Goal: Information Seeking & Learning: Learn about a topic

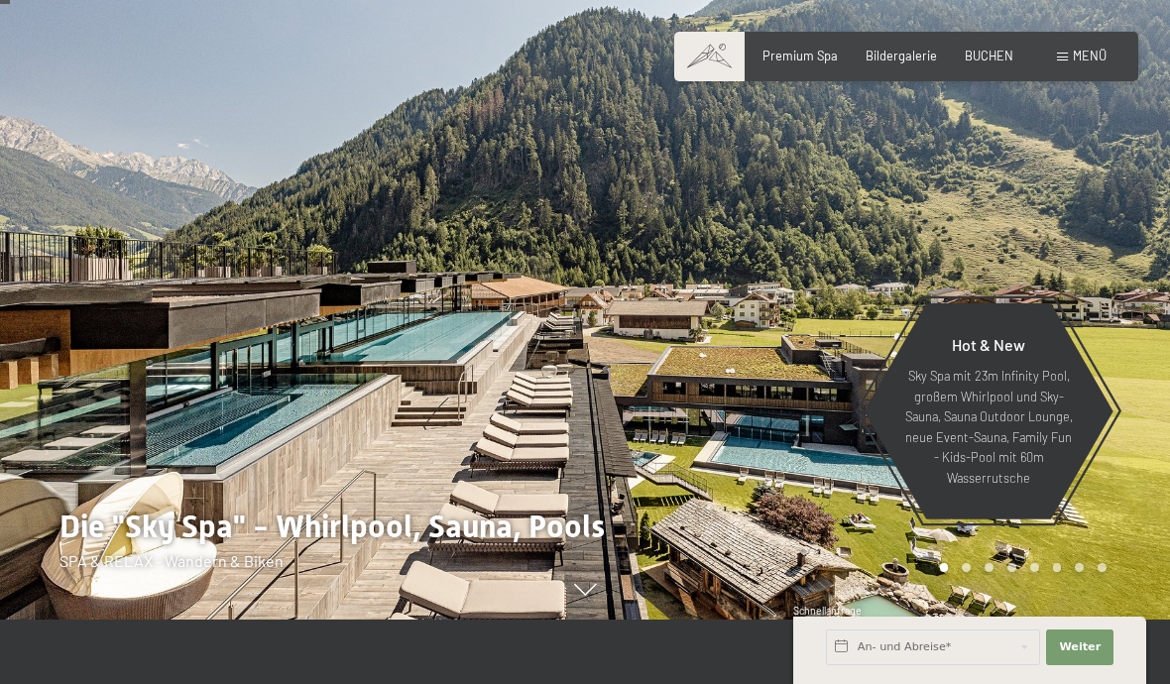
scroll to position [76, 0]
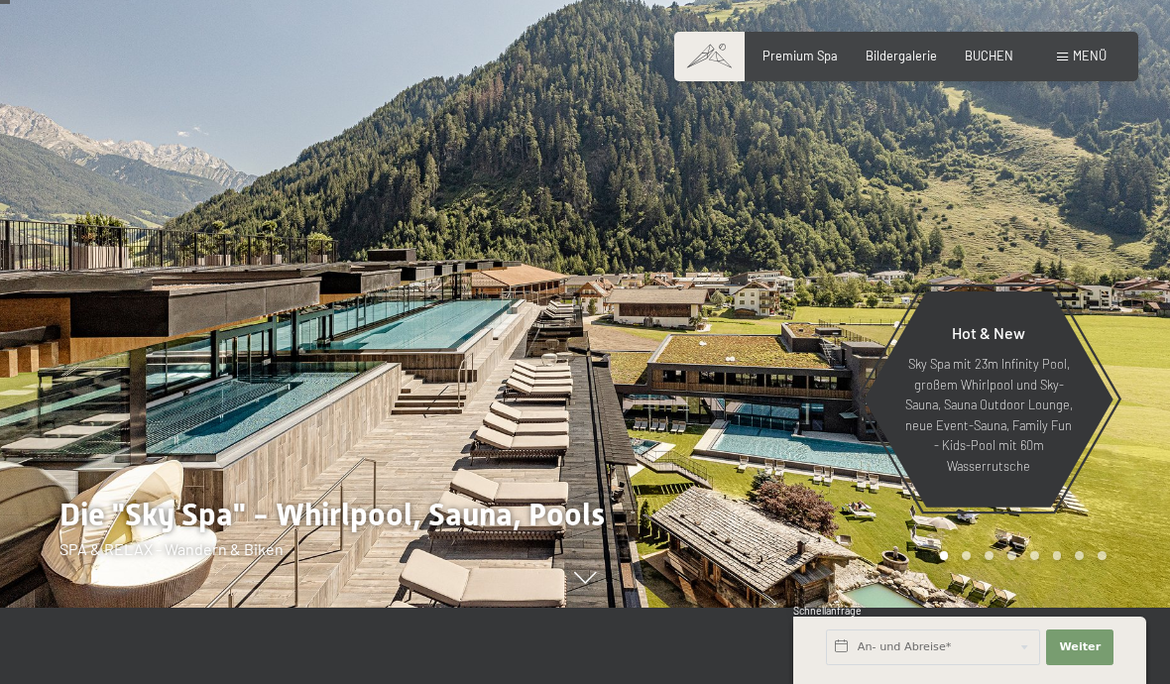
click at [1088, 62] on span "Menü" at bounding box center [1090, 56] width 34 height 16
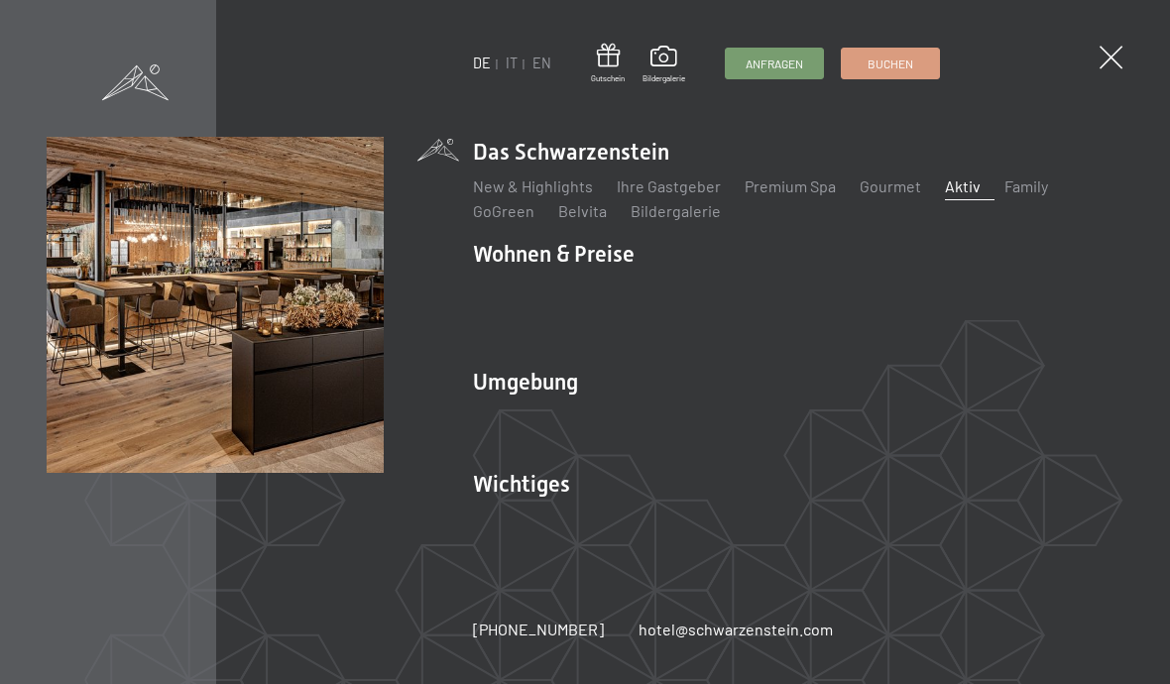
click at [945, 187] on link "Aktiv" at bounding box center [963, 186] width 36 height 19
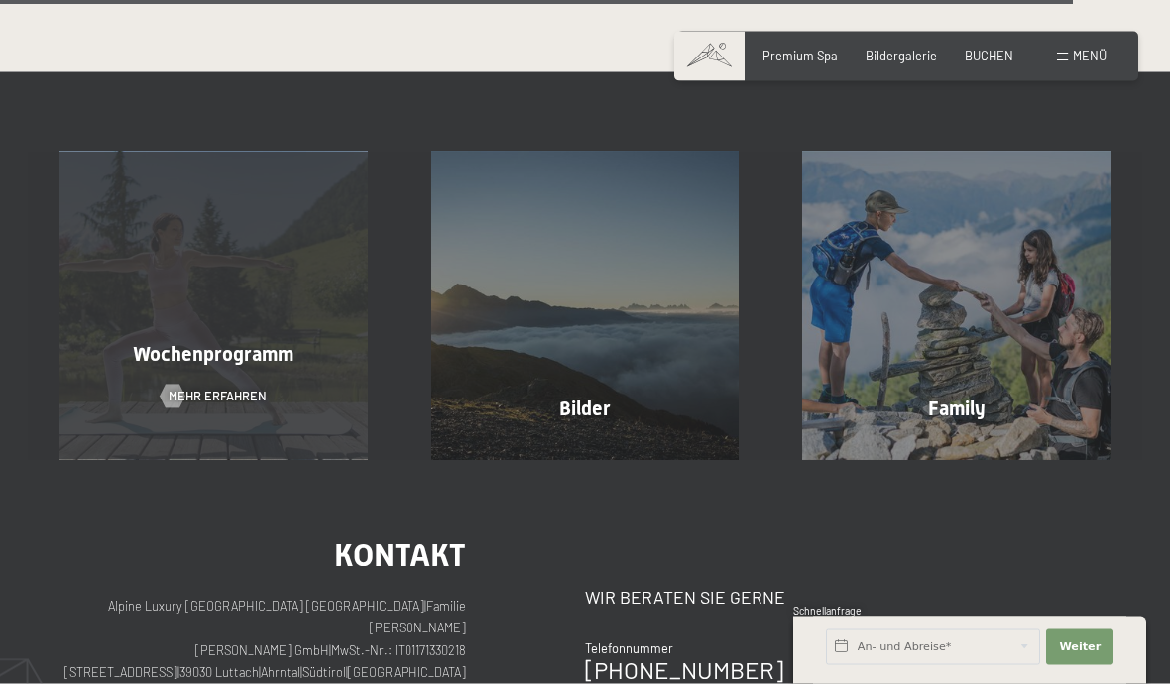
scroll to position [3965, 0]
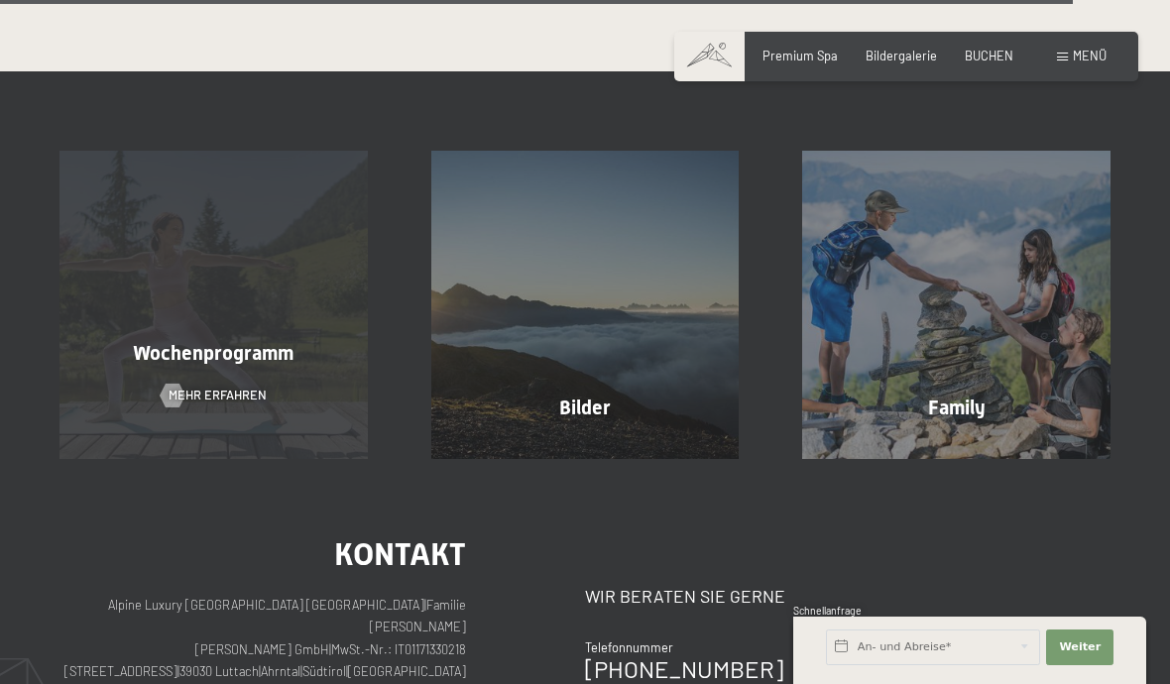
click at [200, 387] on span "Mehr erfahren" at bounding box center [218, 396] width 98 height 18
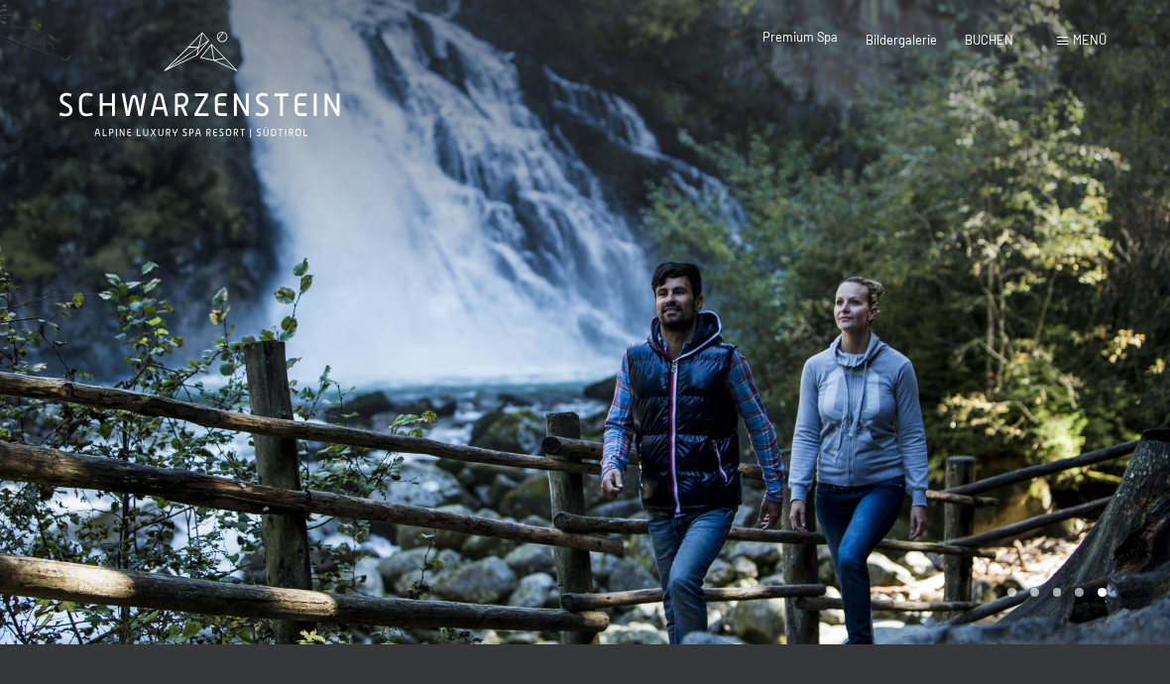
click at [824, 46] on div "Premium Spa" at bounding box center [800, 38] width 75 height 18
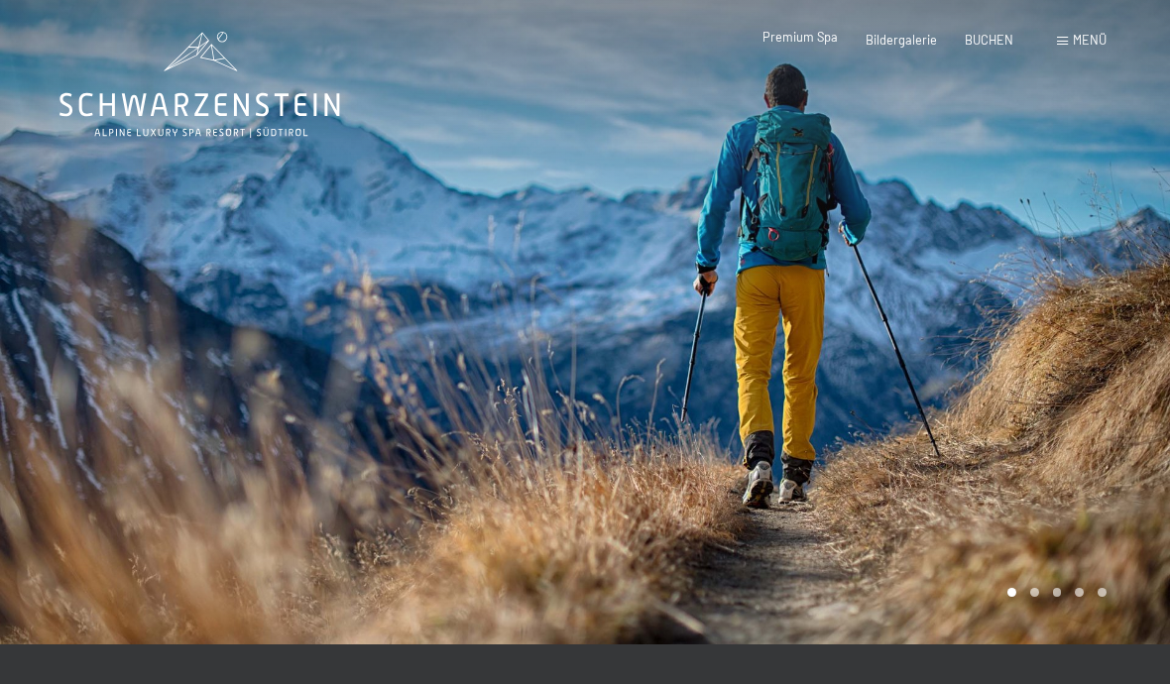
click at [823, 44] on span "Premium Spa" at bounding box center [800, 37] width 75 height 16
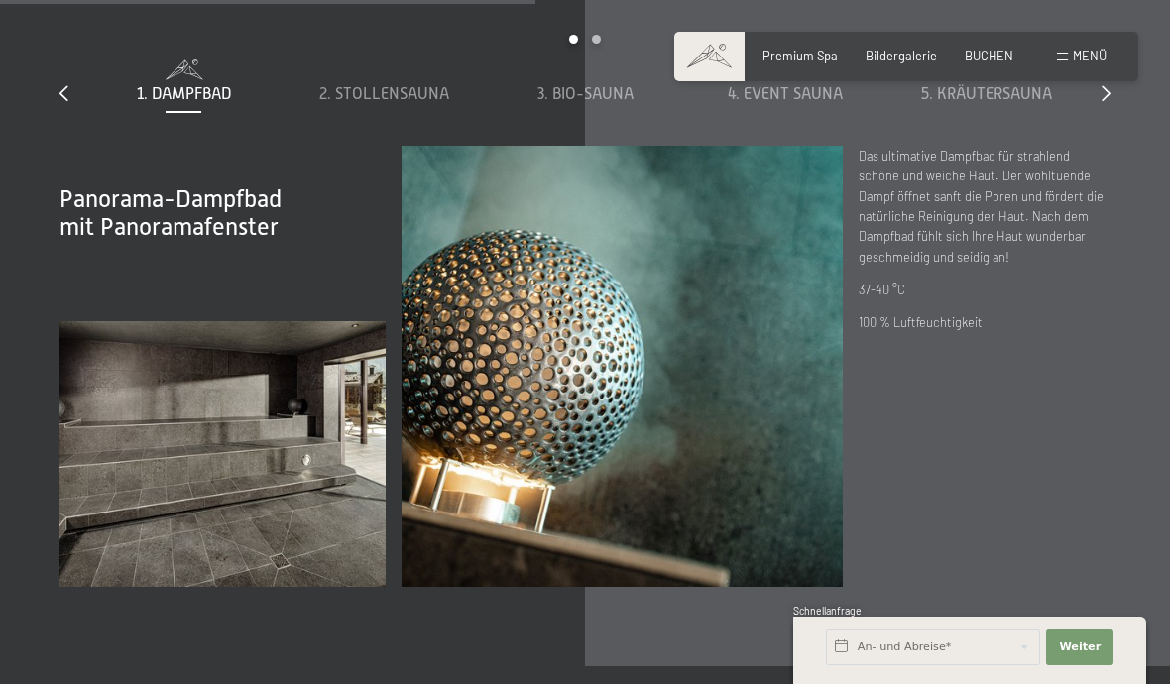
scroll to position [5221, 0]
click at [401, 102] on span "2. Stollensauna" at bounding box center [384, 93] width 130 height 18
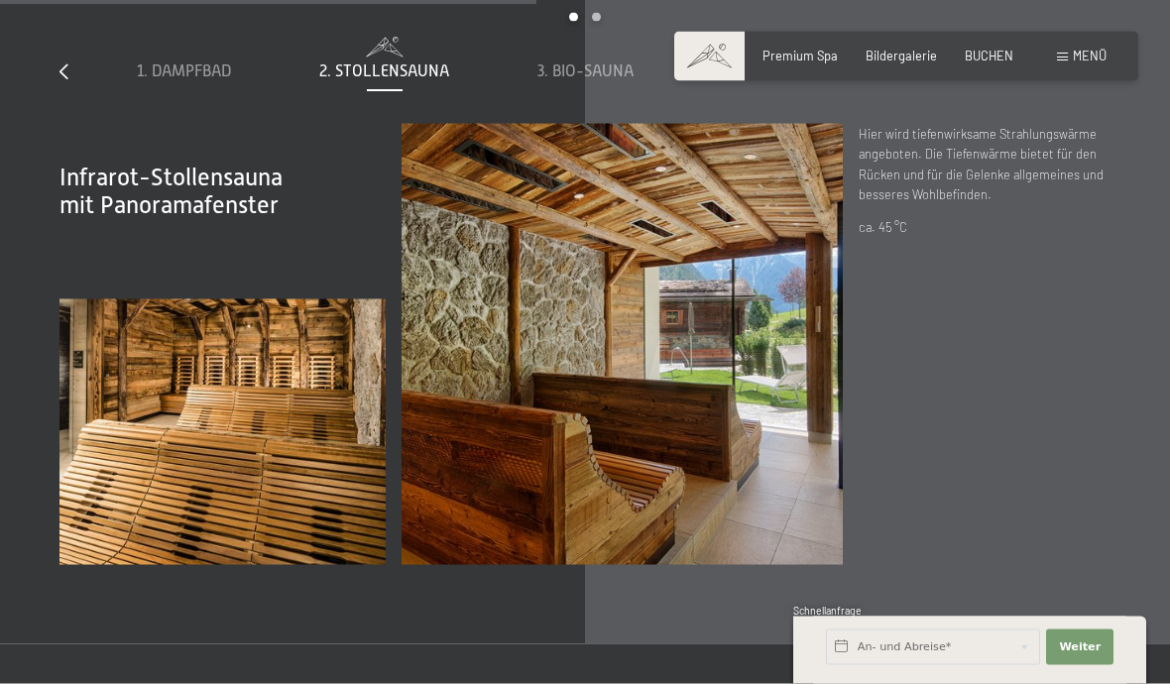
scroll to position [5244, 0]
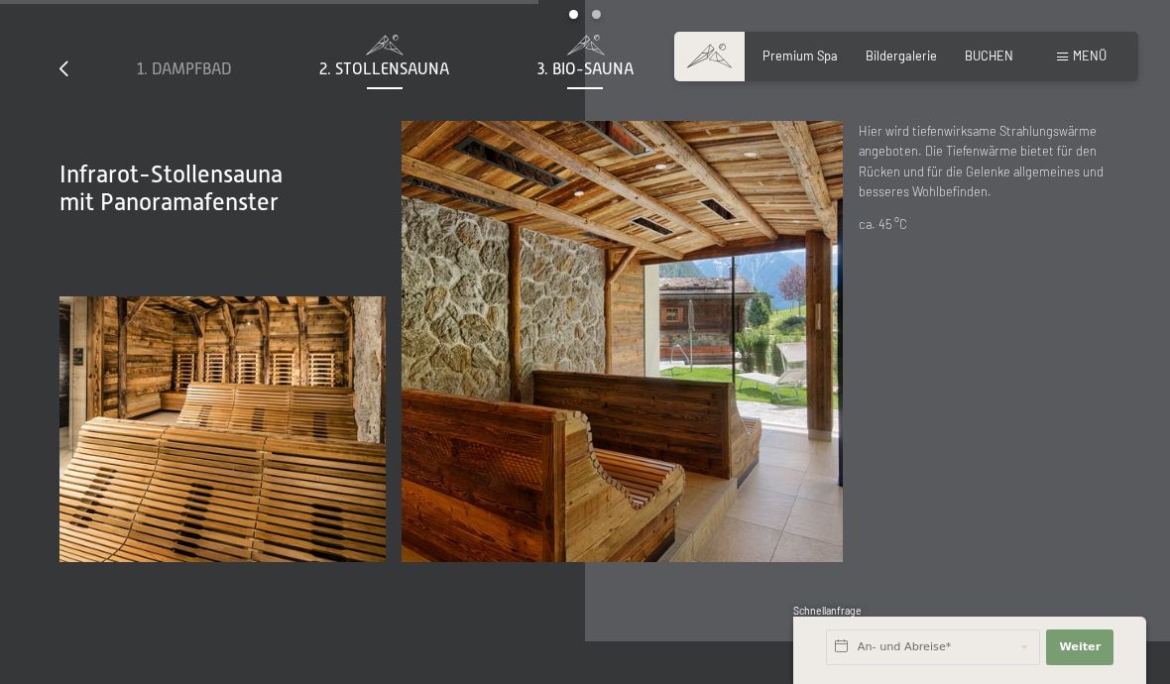
click at [604, 78] on span "3. Bio-Sauna" at bounding box center [585, 69] width 96 height 18
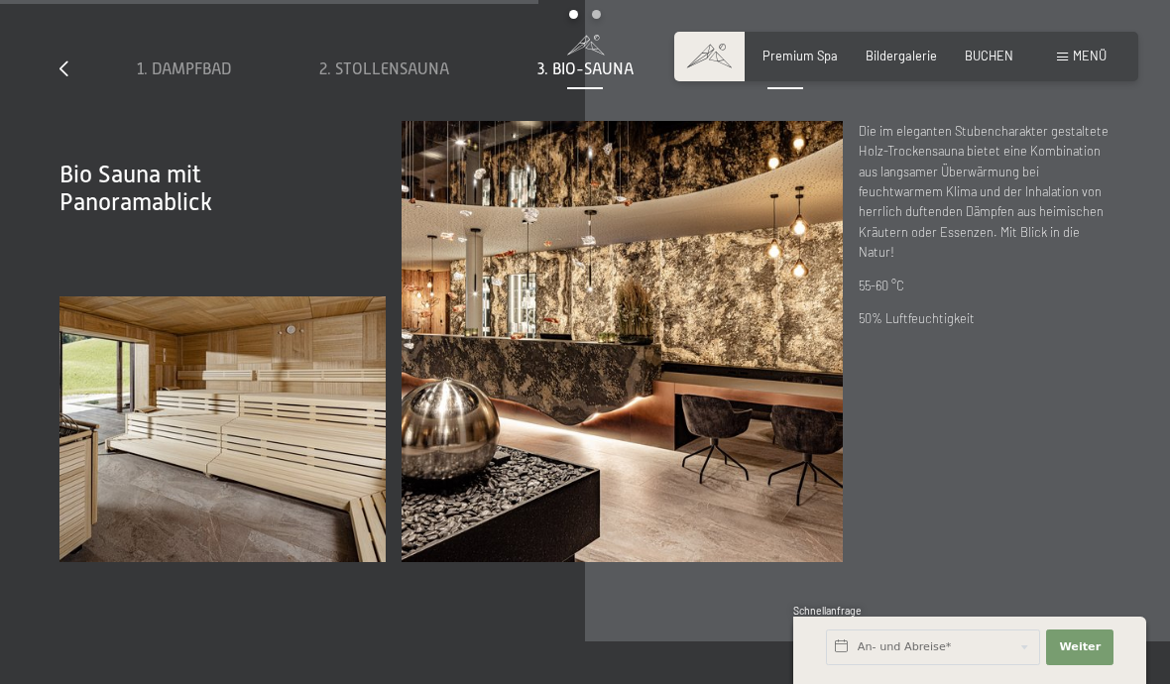
click at [784, 80] on div "4. Event Sauna" at bounding box center [785, 70] width 184 height 22
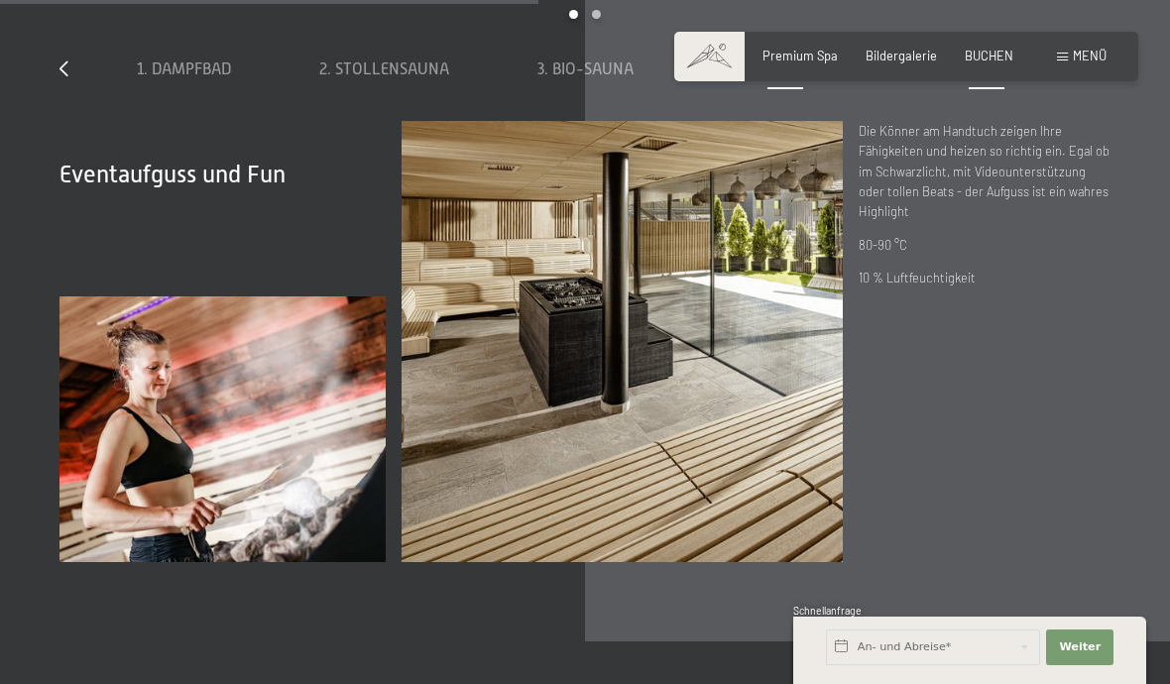
click at [1002, 55] on span at bounding box center [986, 45] width 184 height 20
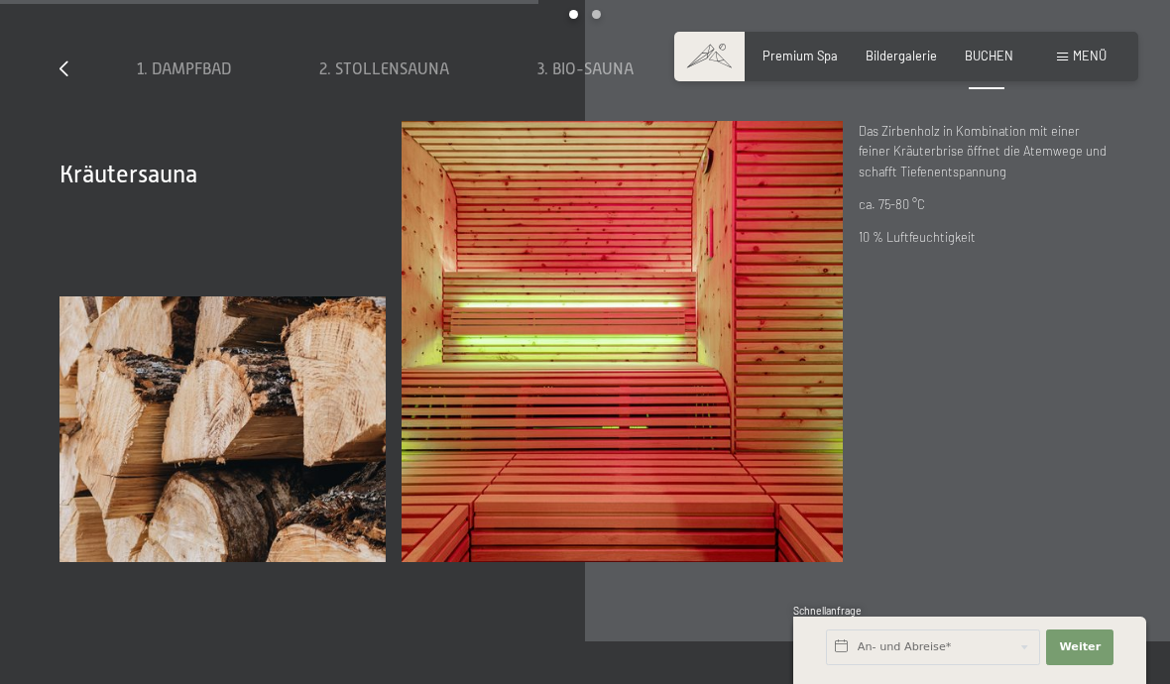
click at [1110, 76] on icon at bounding box center [1106, 68] width 9 height 16
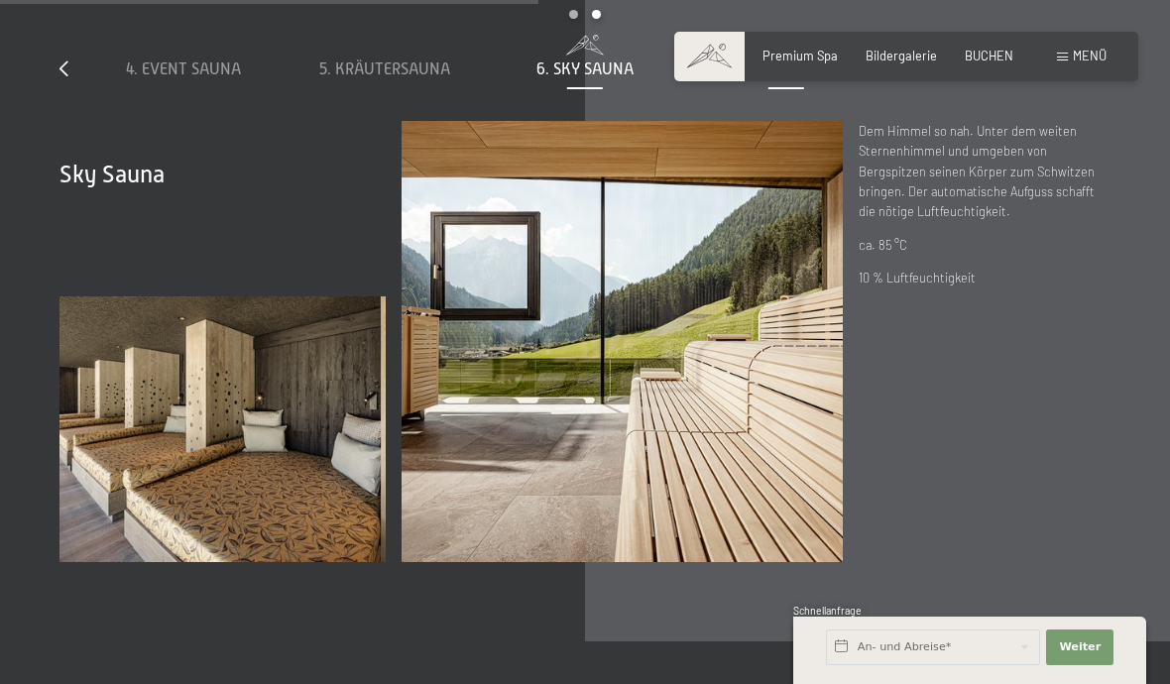
click at [795, 78] on span "7. Almhüttensauna" at bounding box center [786, 69] width 156 height 18
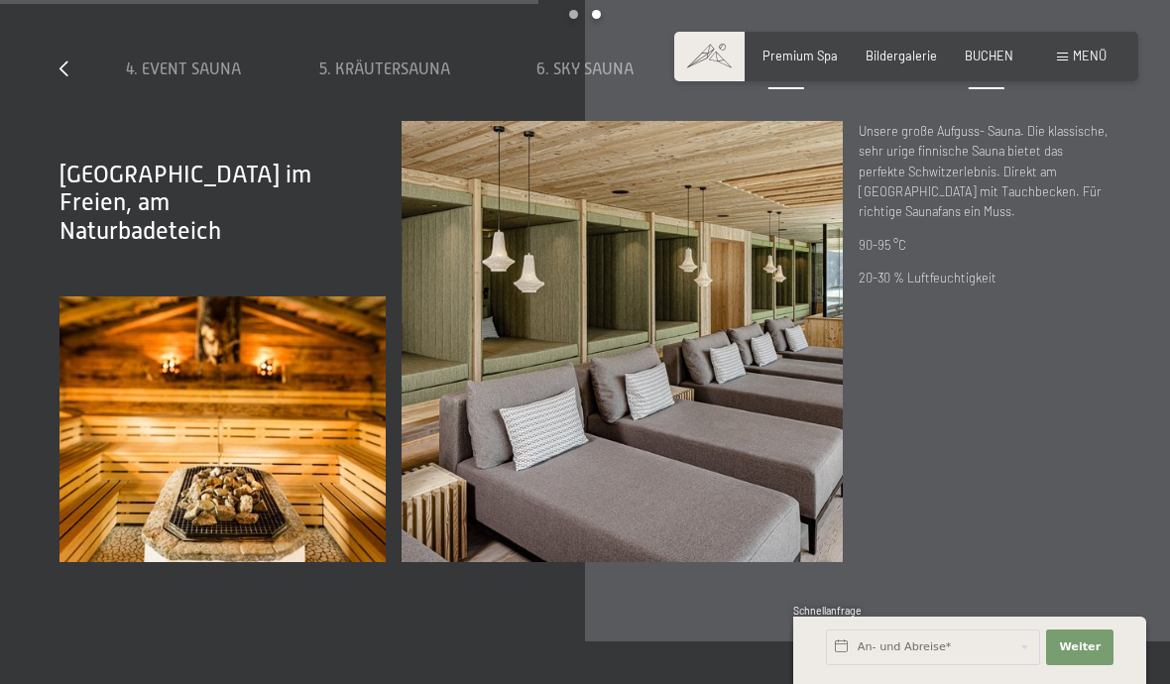
click at [1020, 78] on span "8. Dress-on-Biosauna" at bounding box center [986, 69] width 171 height 18
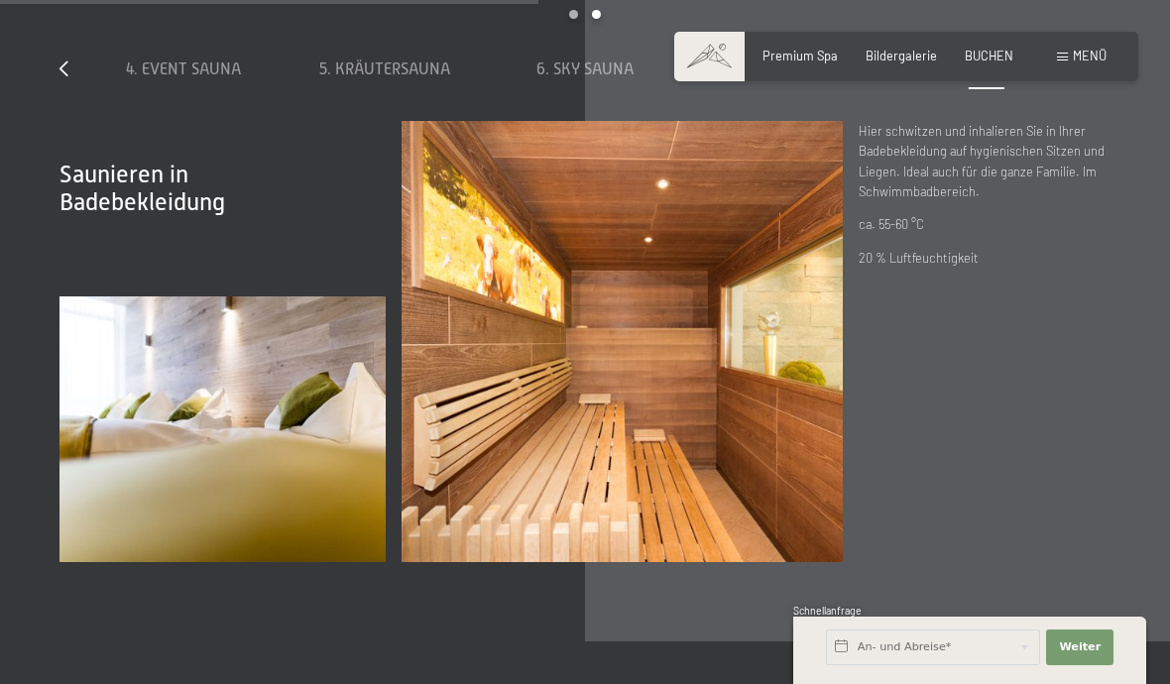
click at [1109, 76] on icon at bounding box center [1106, 68] width 9 height 16
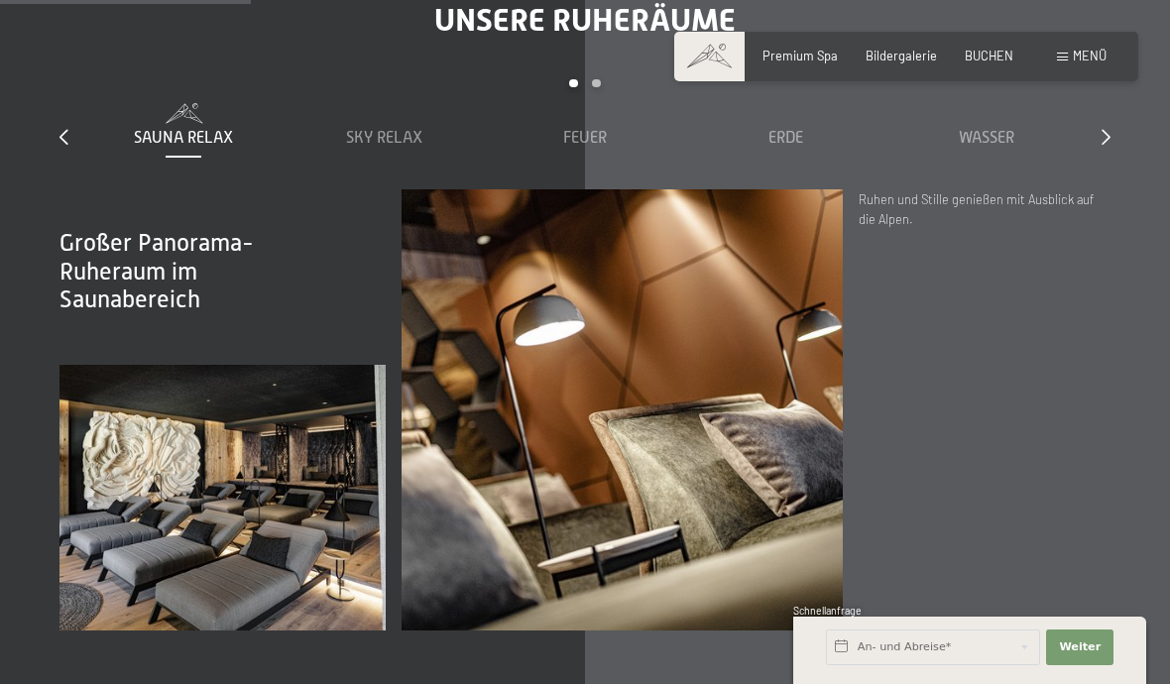
scroll to position [2447, 0]
click at [1105, 146] on icon at bounding box center [1106, 138] width 9 height 16
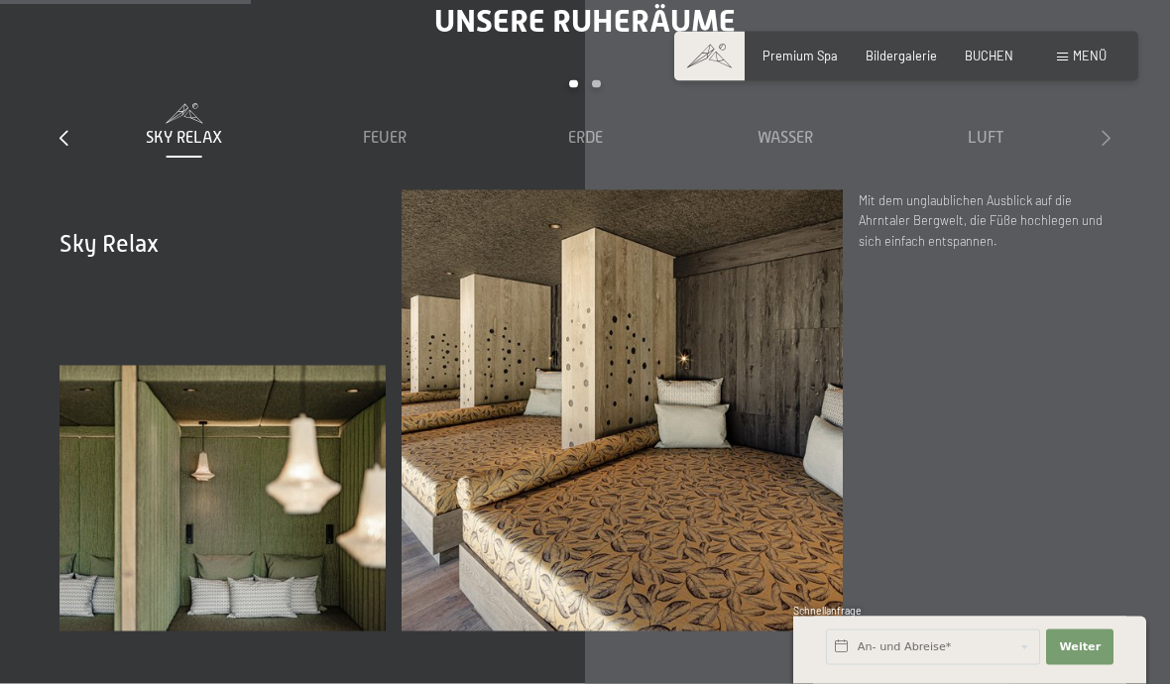
scroll to position [2448, 0]
click at [1109, 146] on div at bounding box center [1106, 138] width 9 height 22
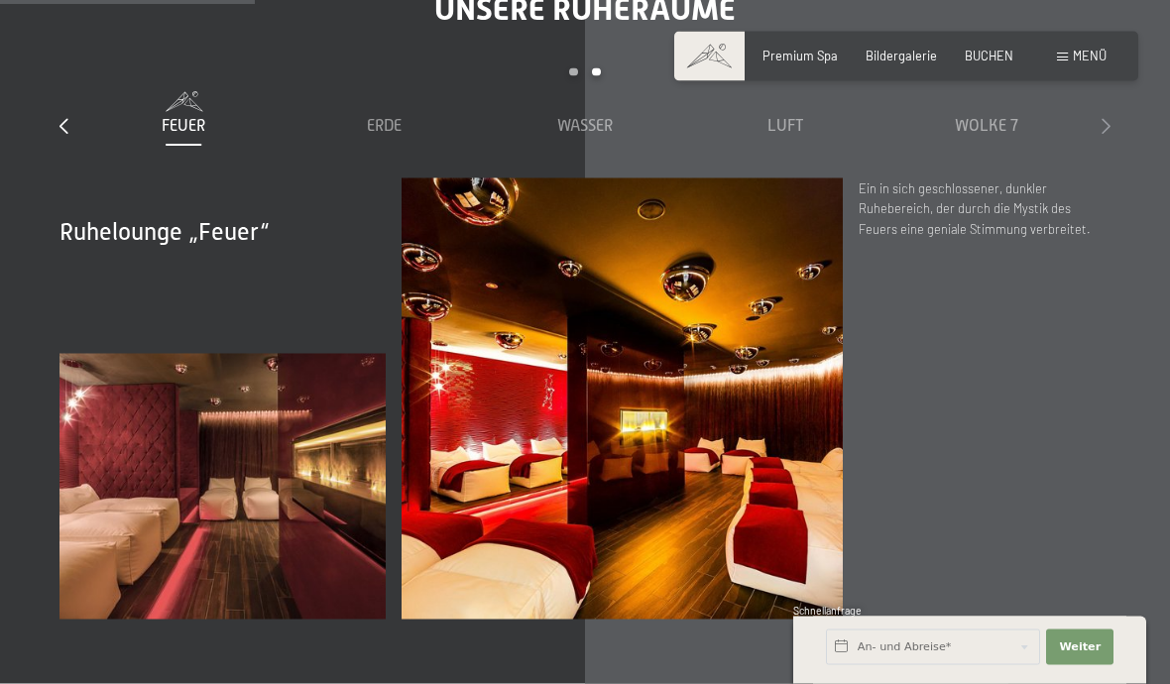
scroll to position [2482, 0]
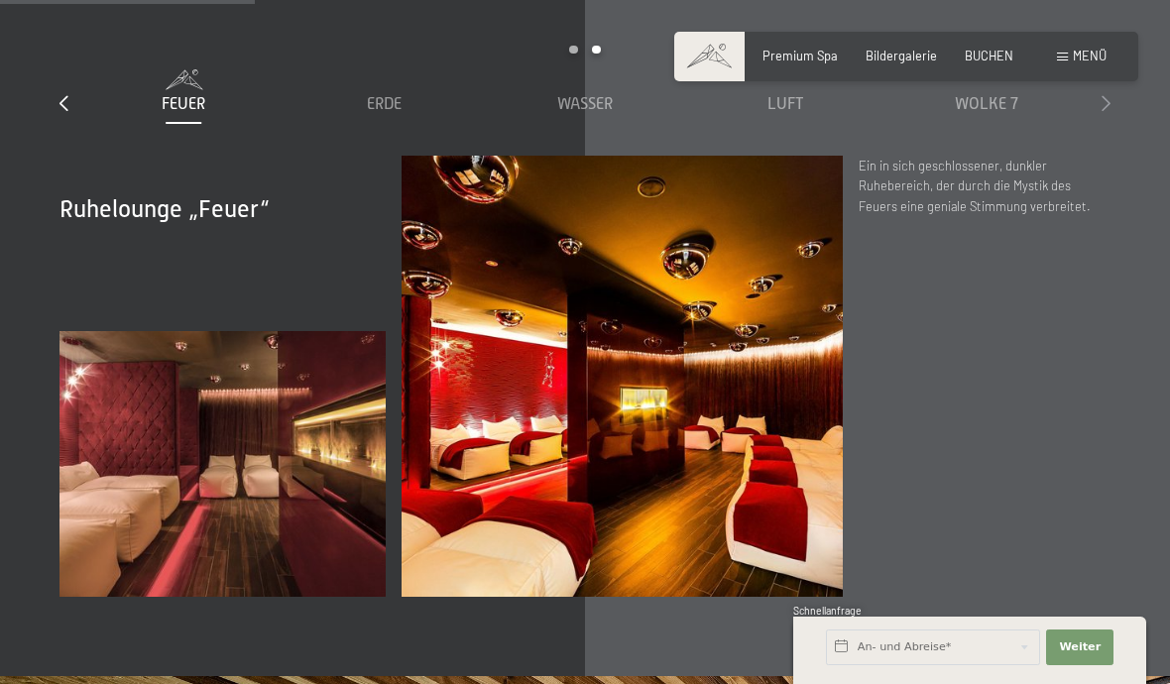
click at [1106, 111] on icon at bounding box center [1106, 103] width 9 height 16
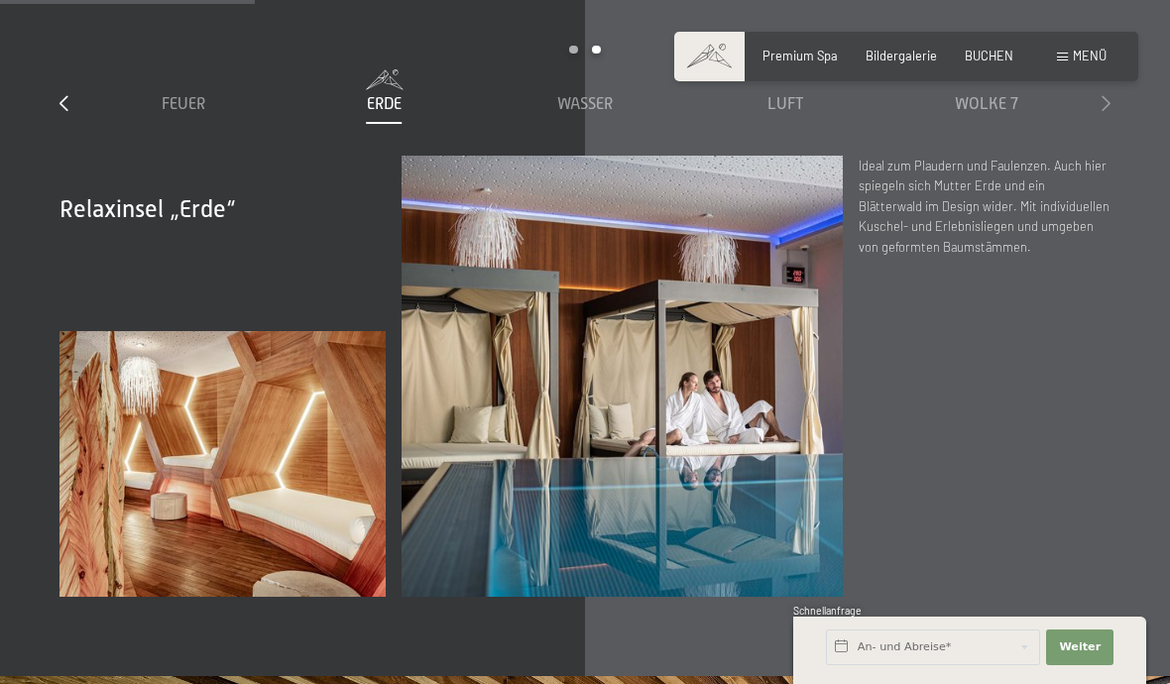
click at [1102, 111] on icon at bounding box center [1106, 103] width 9 height 16
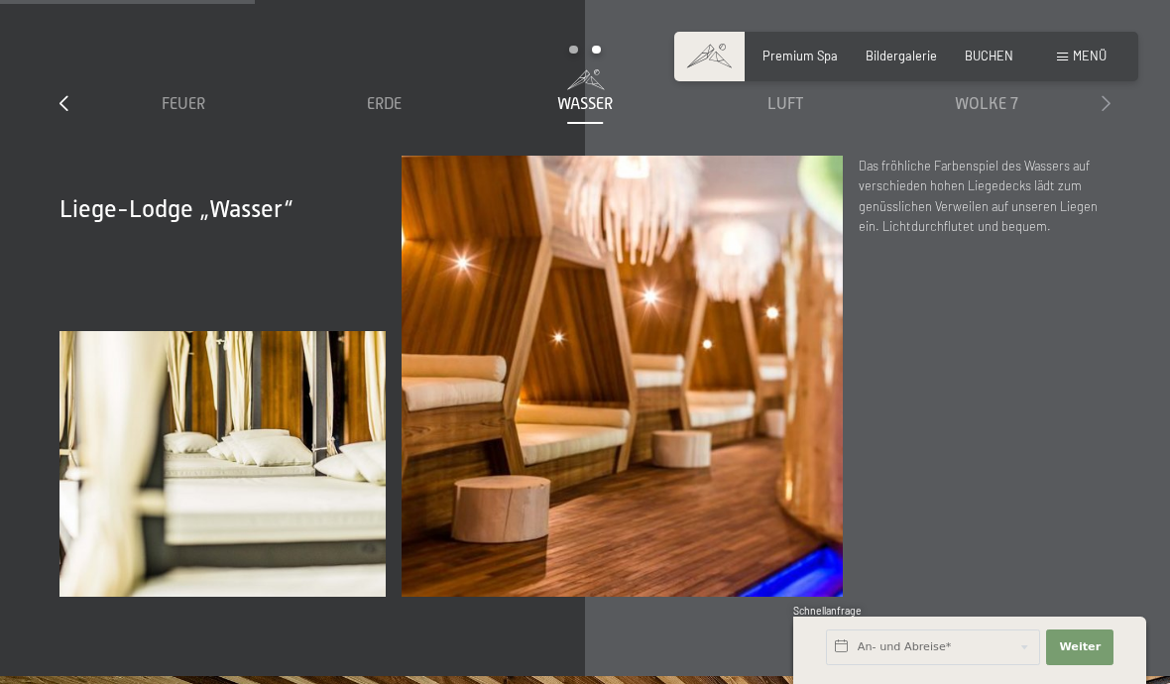
click at [1104, 111] on icon at bounding box center [1106, 103] width 9 height 16
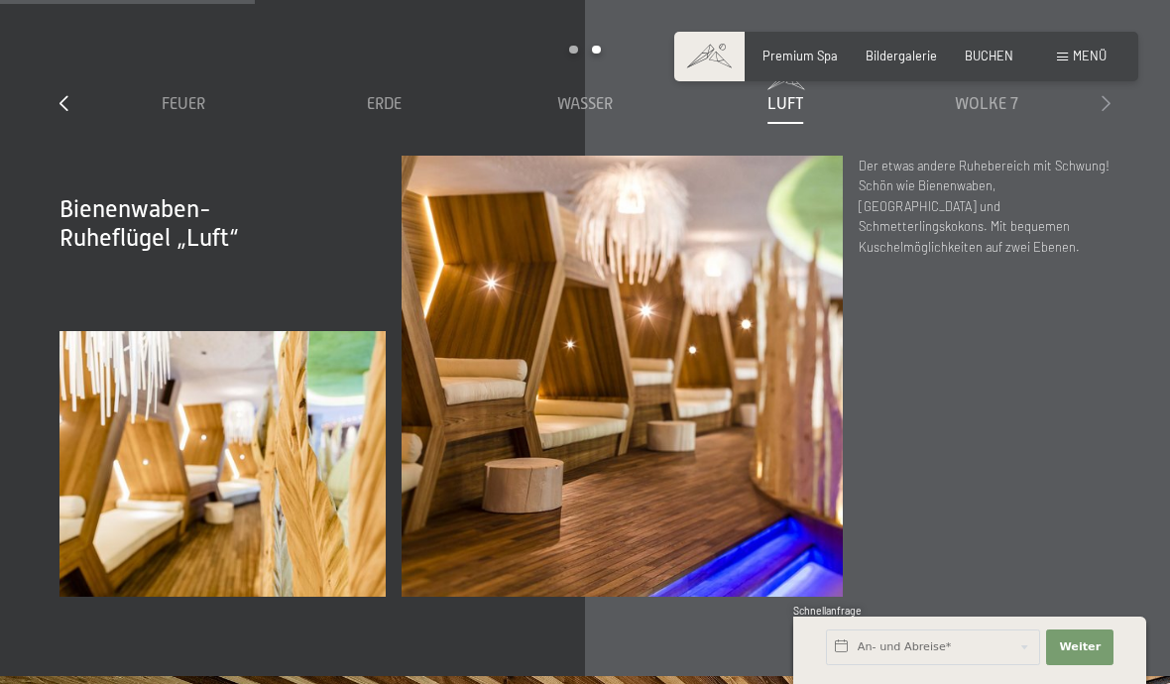
click at [1104, 111] on icon at bounding box center [1106, 103] width 9 height 16
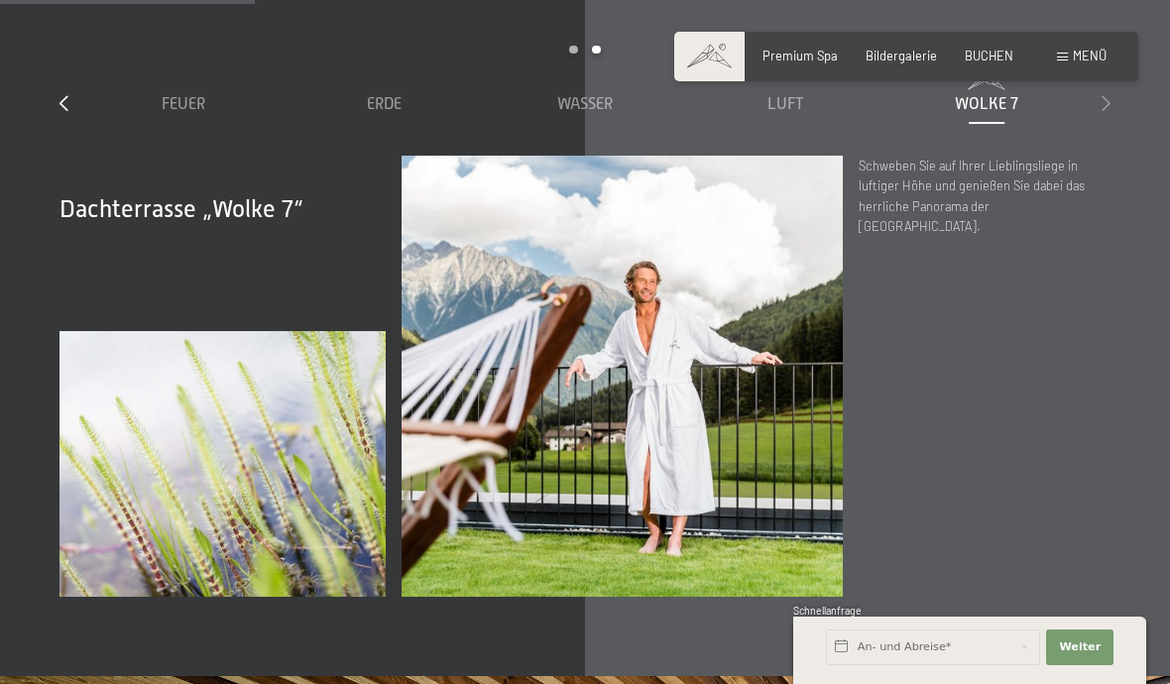
click at [1109, 111] on icon at bounding box center [1106, 103] width 9 height 16
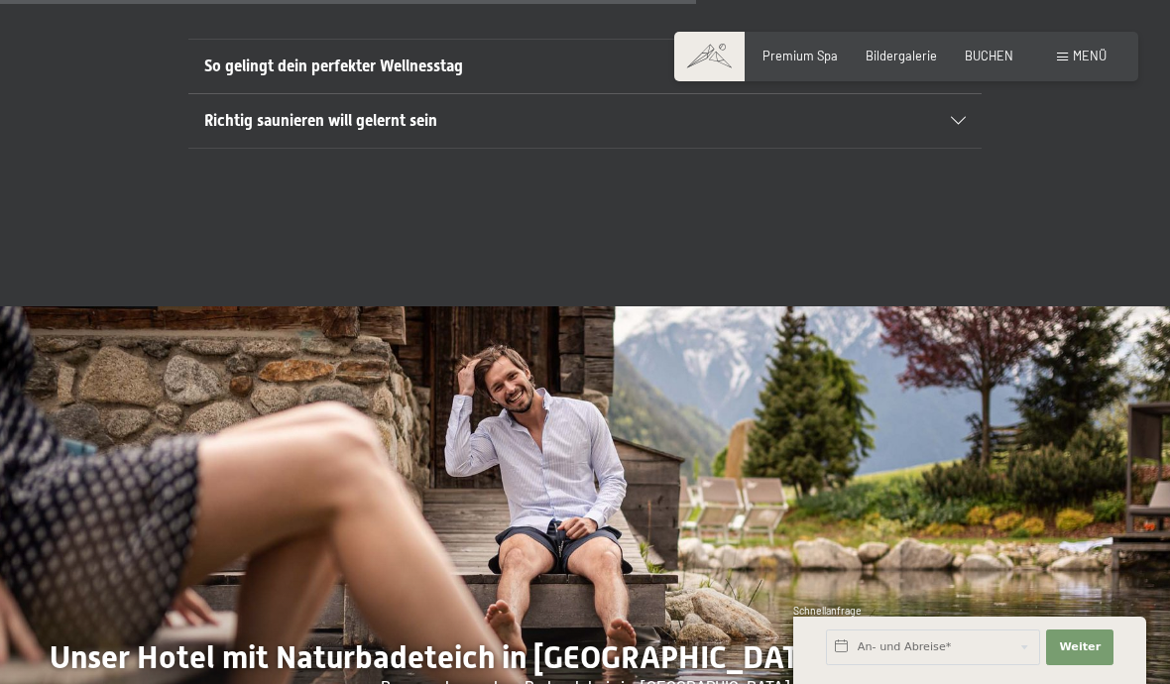
click at [958, 125] on icon at bounding box center [958, 121] width 15 height 8
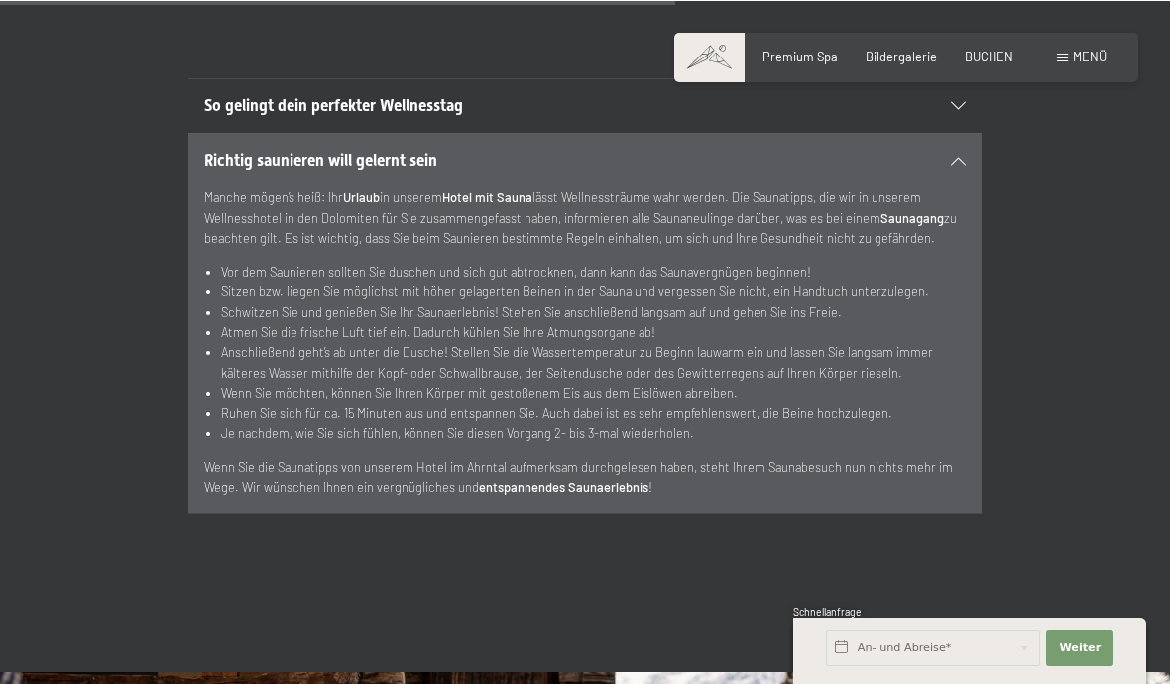
scroll to position [5887, 0]
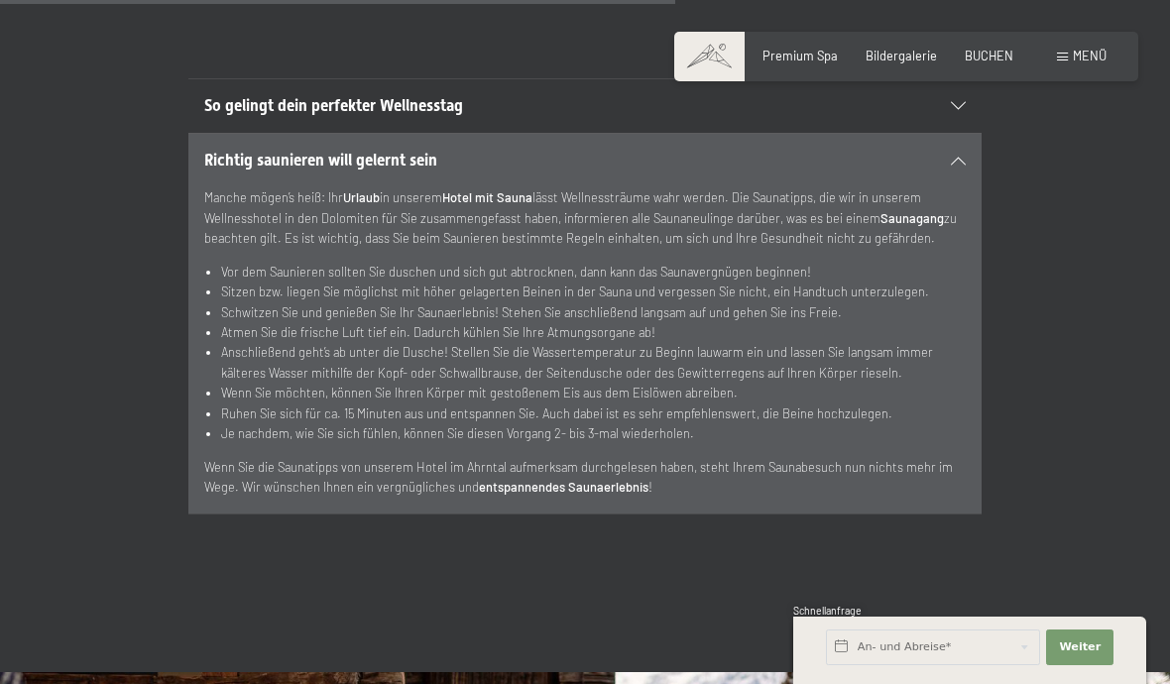
click at [944, 110] on div at bounding box center [948, 106] width 35 height 8
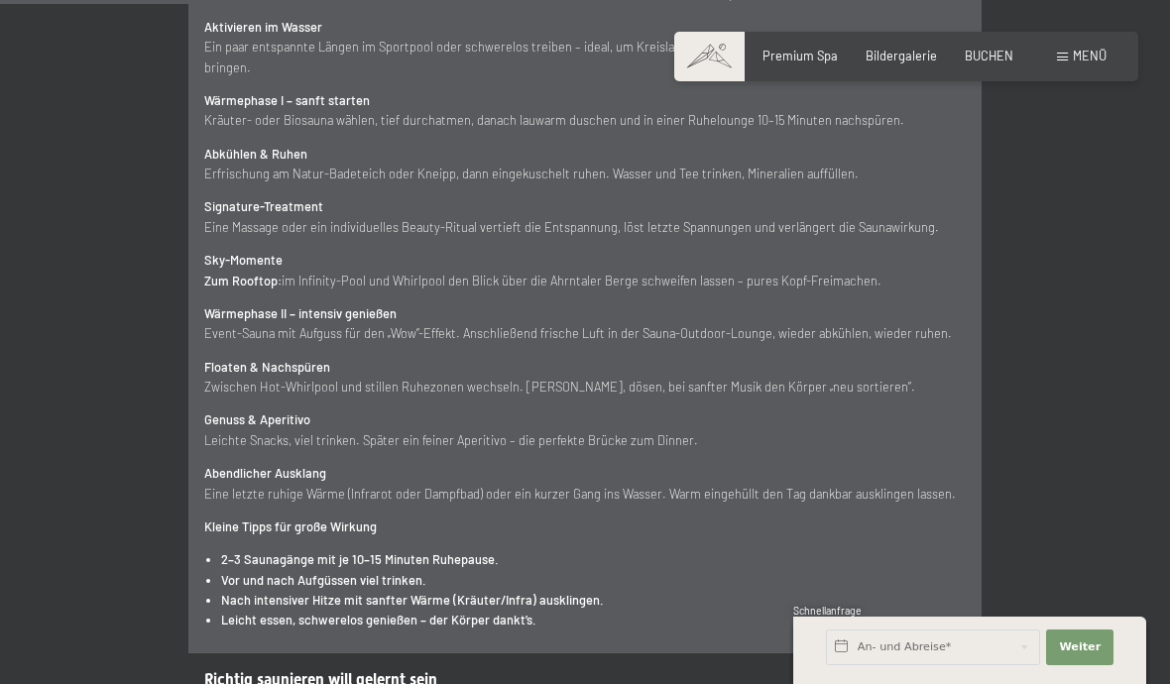
scroll to position [5826, 0]
